Goal: Information Seeking & Learning: Check status

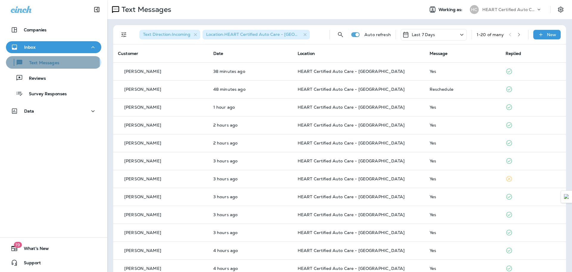
click at [52, 63] on p "Text Messages" at bounding box center [41, 63] width 36 height 6
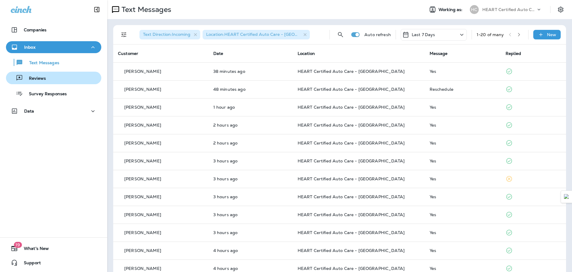
click at [46, 78] on div "Reviews" at bounding box center [53, 77] width 91 height 9
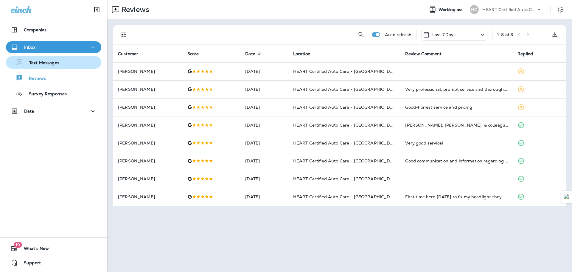
click at [61, 62] on div "Text Messages" at bounding box center [53, 62] width 91 height 9
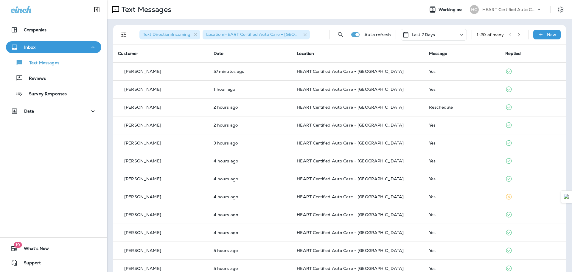
click at [56, 84] on div "Text Messages Reviews Survey Responses" at bounding box center [53, 76] width 95 height 47
click at [53, 80] on div "Reviews" at bounding box center [53, 77] width 91 height 9
